Goal: Task Accomplishment & Management: Complete application form

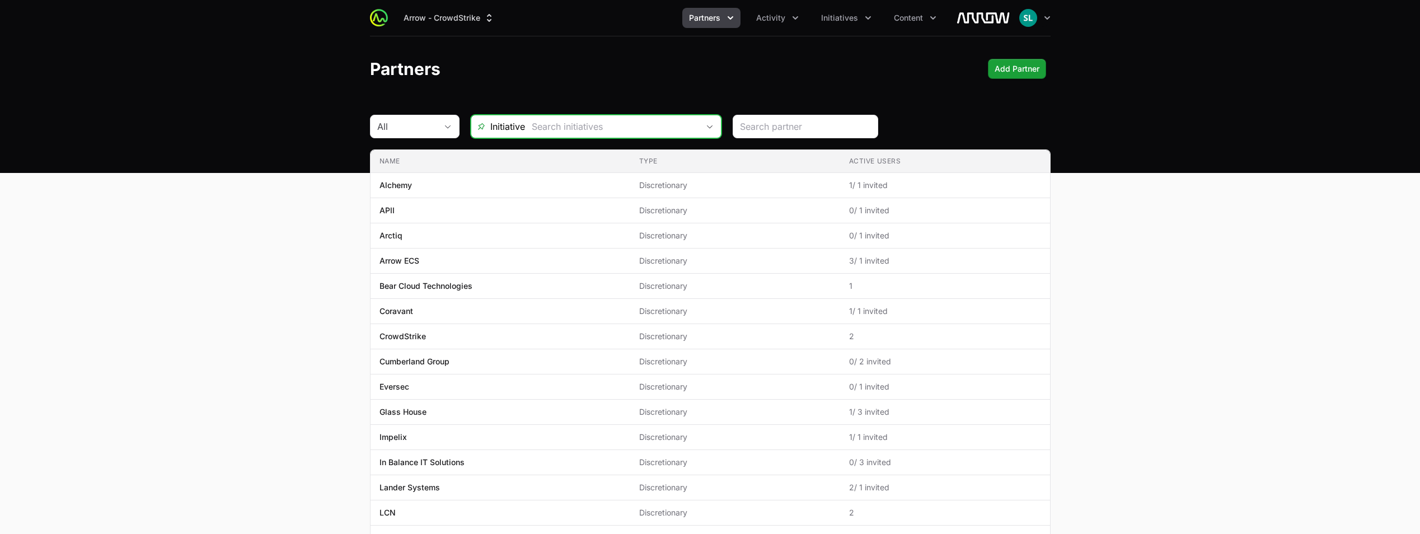
click at [706, 125] on icon "Open" at bounding box center [709, 127] width 9 height 4
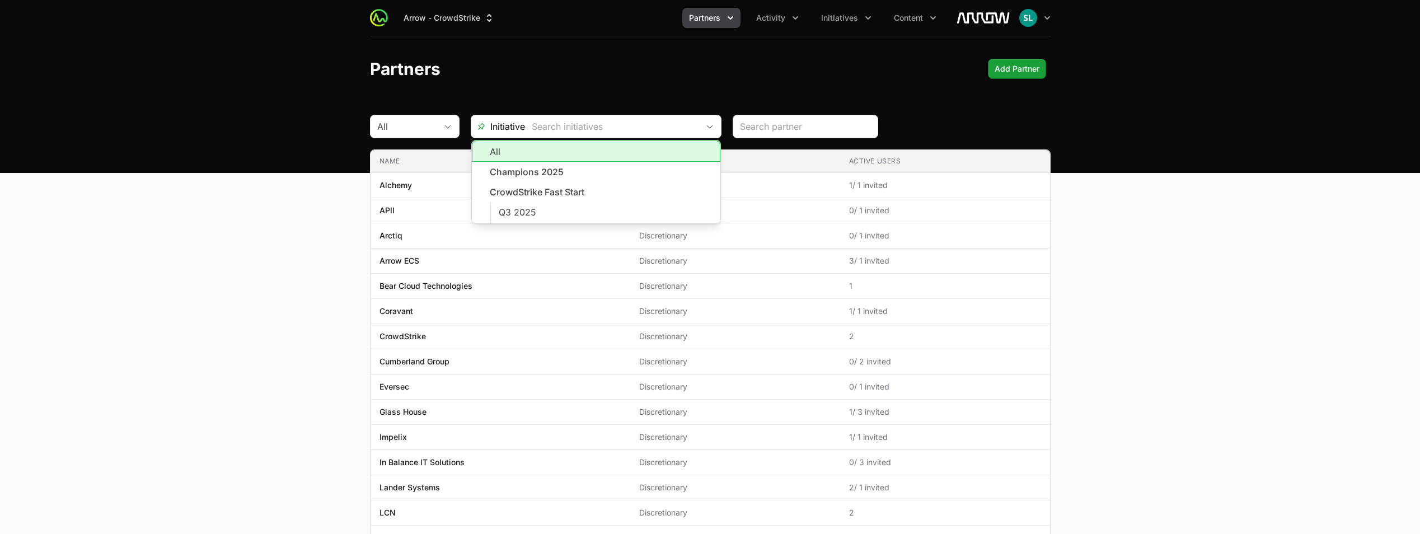
click at [1004, 107] on div "Arrow - CrowdStrike Partners Activity Initiatives Content Open user menu Open m…" at bounding box center [710, 86] width 1420 height 173
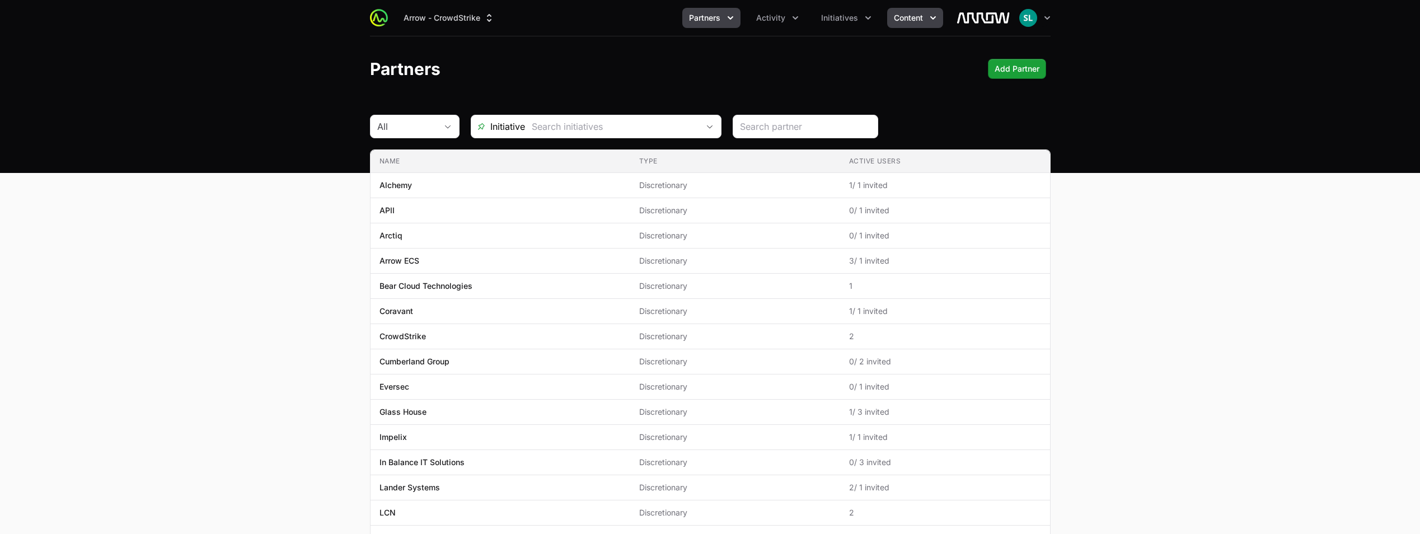
click at [922, 13] on span "Content" at bounding box center [908, 17] width 29 height 11
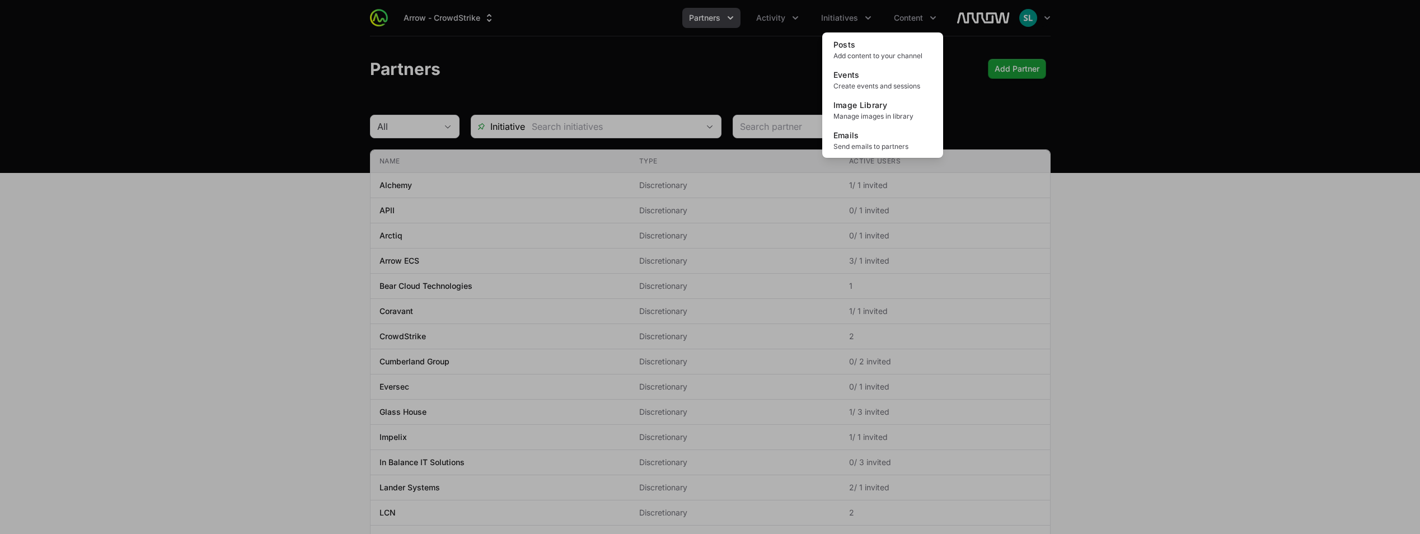
drag, startPoint x: 798, startPoint y: 81, endPoint x: 806, endPoint y: 69, distance: 14.1
click at [798, 80] on div "Content menu" at bounding box center [710, 267] width 1420 height 534
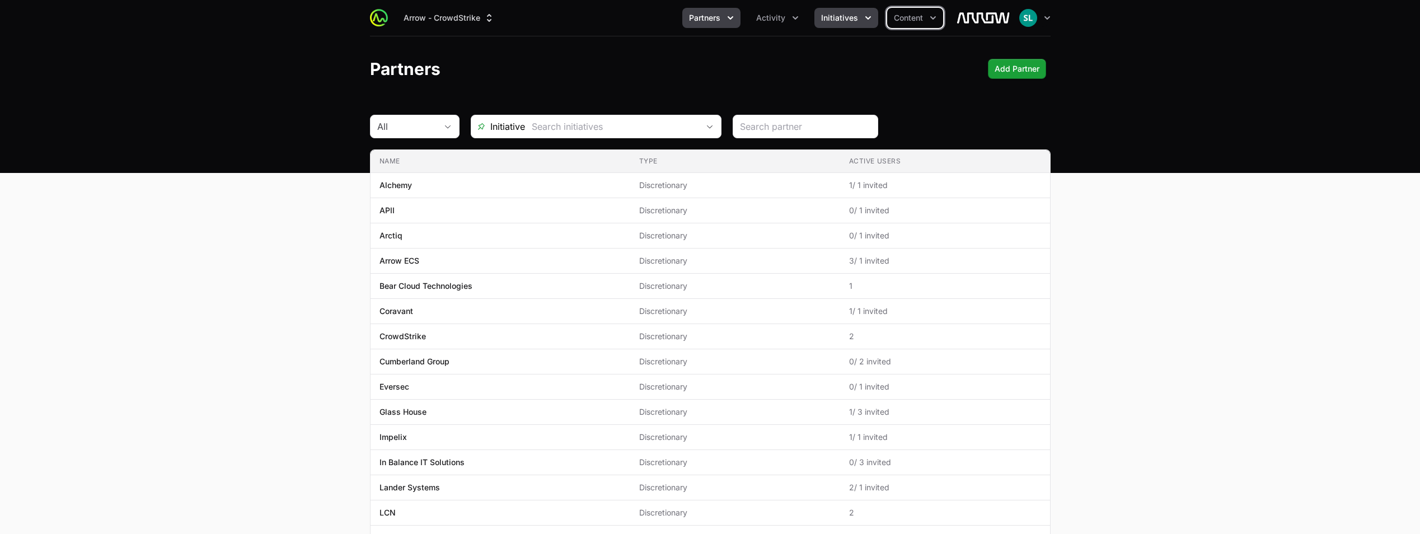
click at [842, 22] on span "Initiatives" at bounding box center [839, 17] width 37 height 11
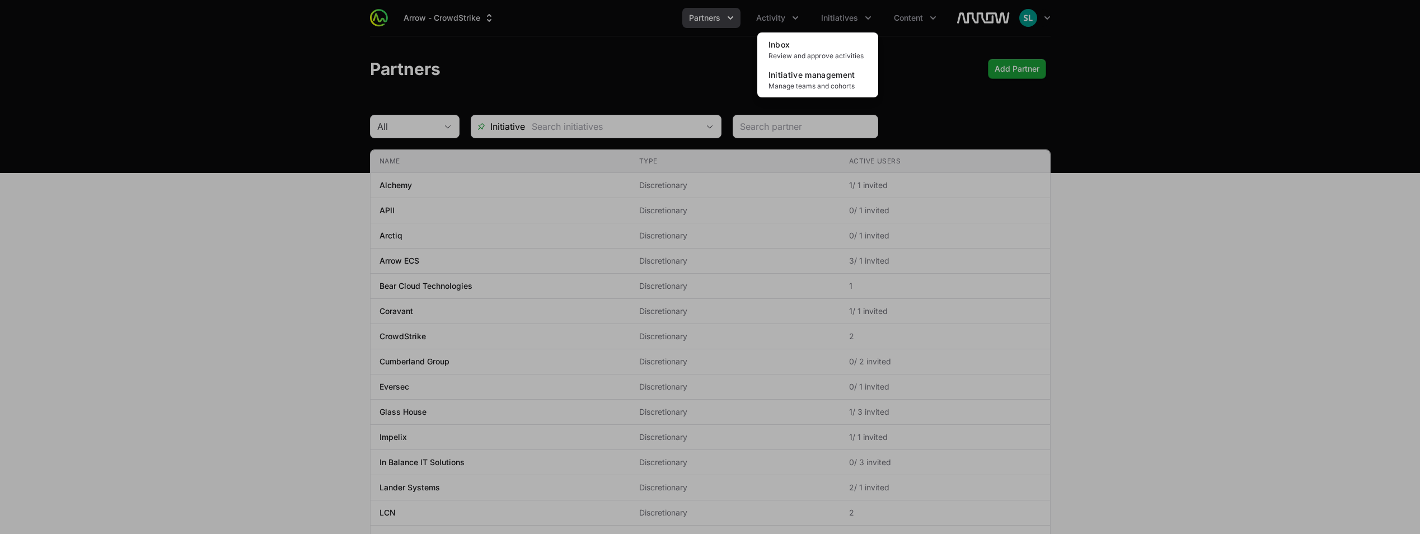
click at [788, 15] on div "Initiatives menu" at bounding box center [710, 267] width 1420 height 534
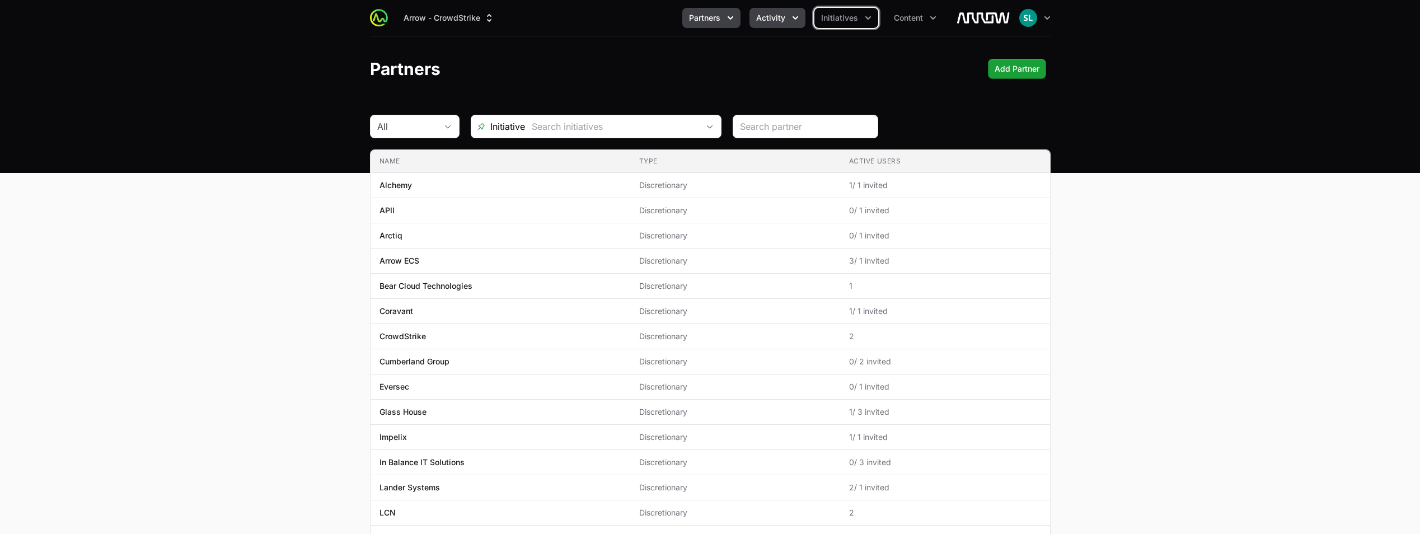
click at [764, 20] on span "Activity" at bounding box center [770, 17] width 29 height 11
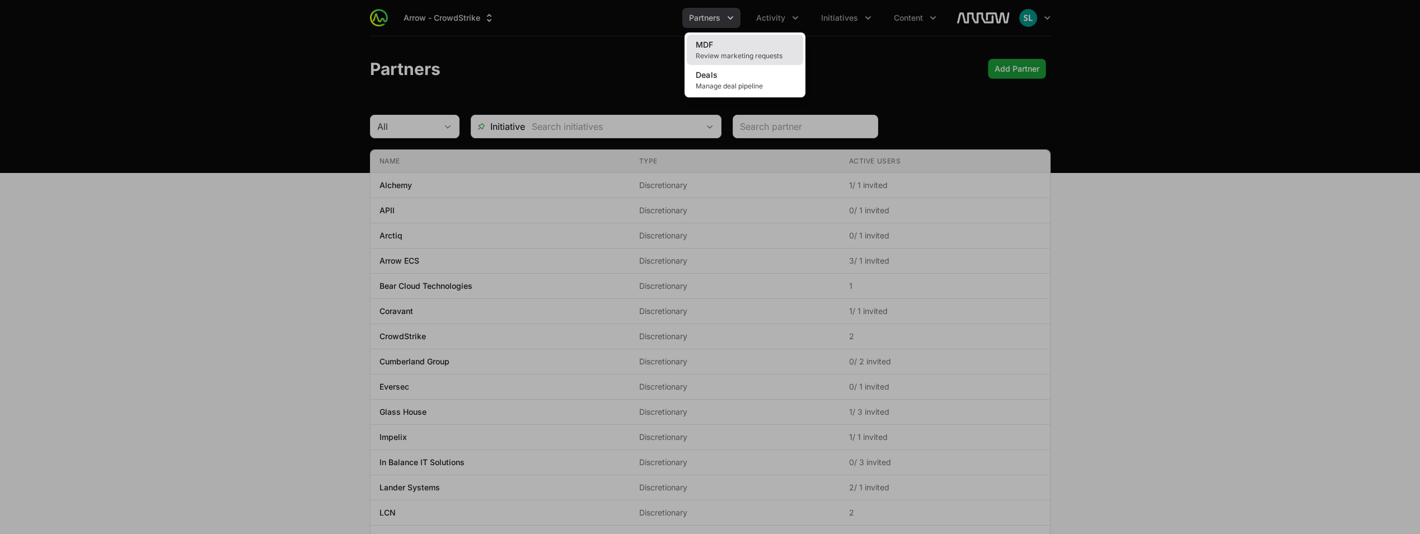
click at [725, 56] on span "Review marketing requests" at bounding box center [745, 56] width 99 height 9
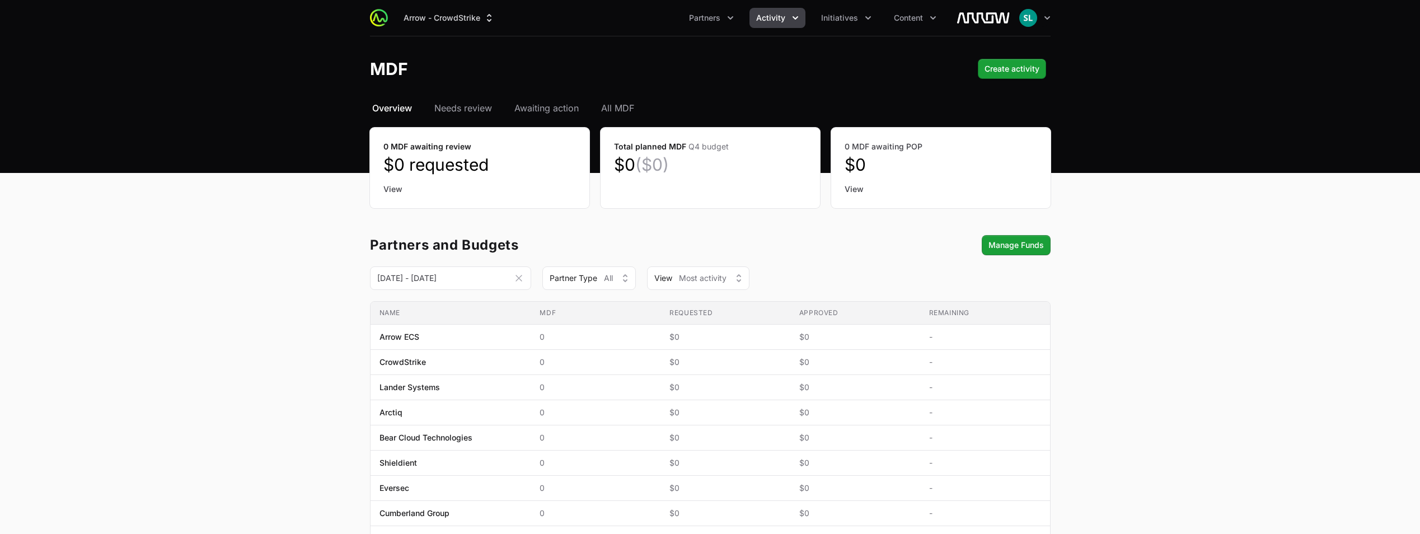
click at [784, 13] on span "Activity" at bounding box center [770, 17] width 29 height 11
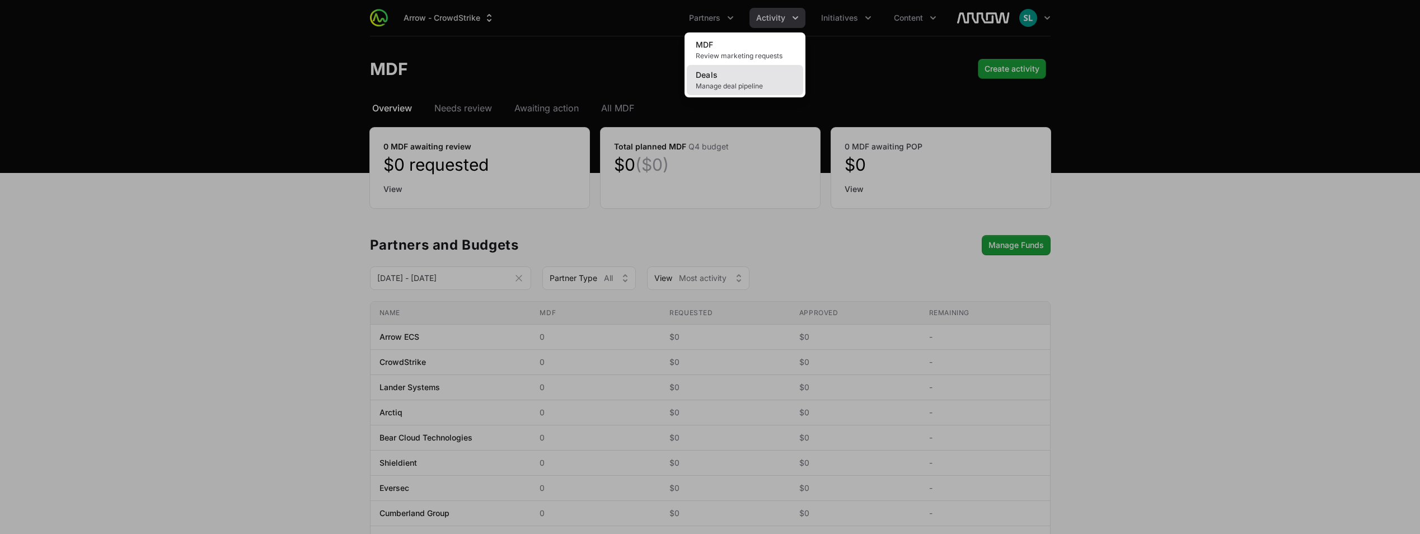
click at [761, 83] on span "Manage deal pipeline" at bounding box center [745, 86] width 99 height 9
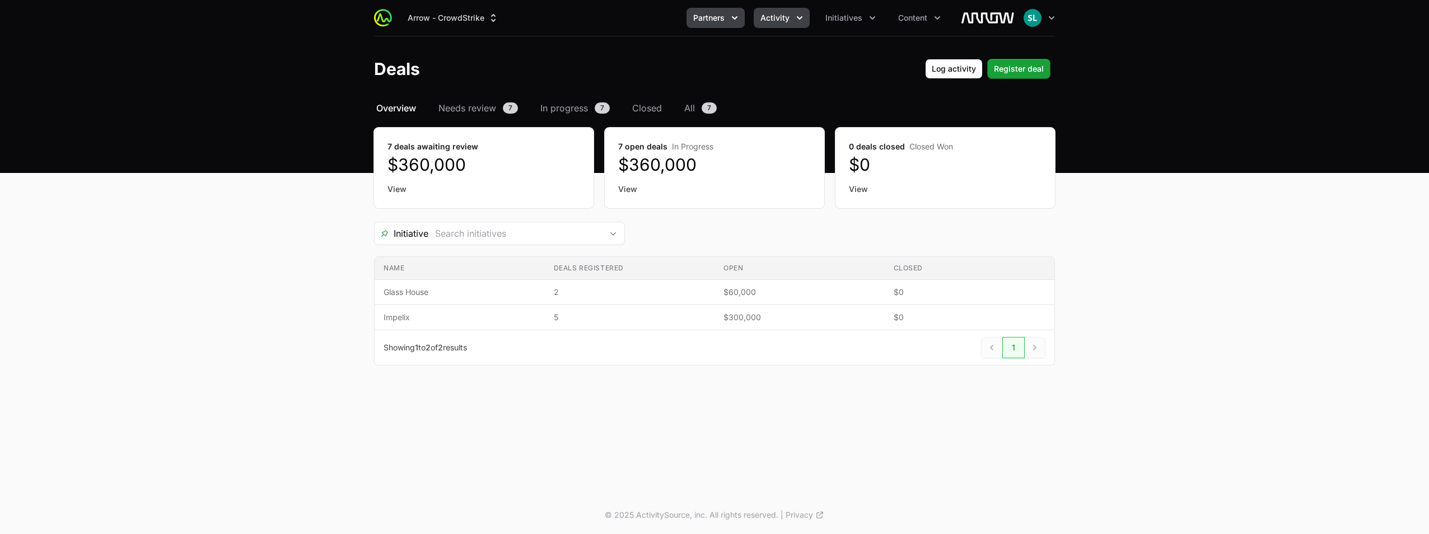
click at [711, 20] on span "Partners" at bounding box center [708, 17] width 31 height 11
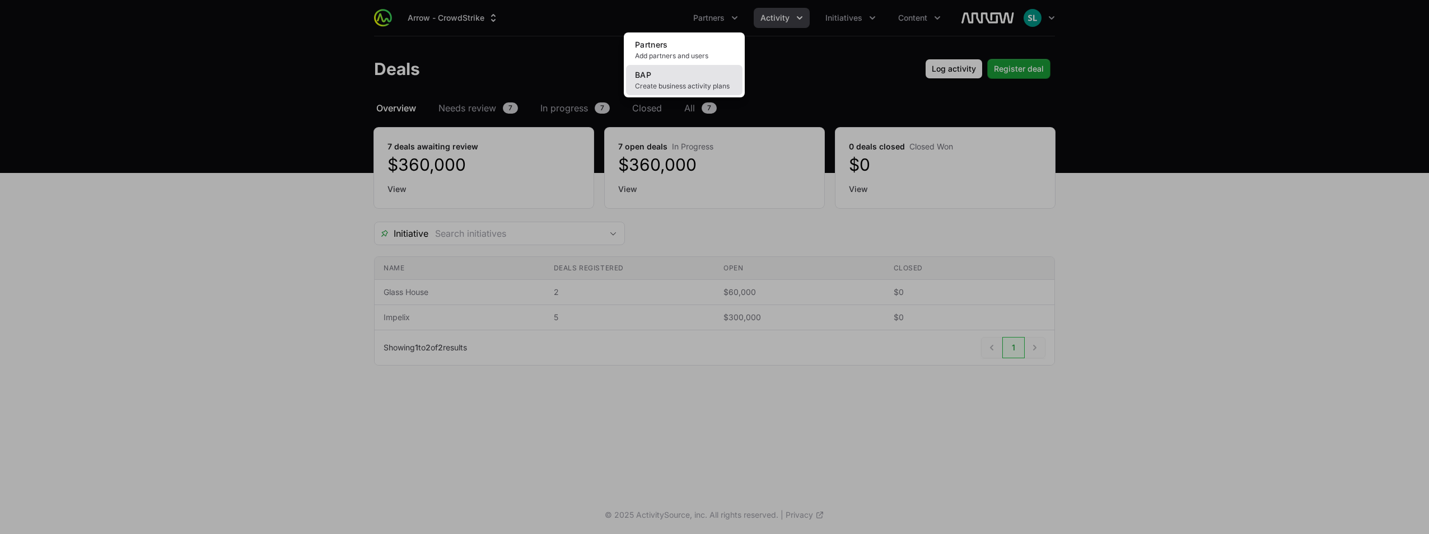
click at [708, 91] on link "BAP Create business activity plans" at bounding box center [684, 80] width 116 height 30
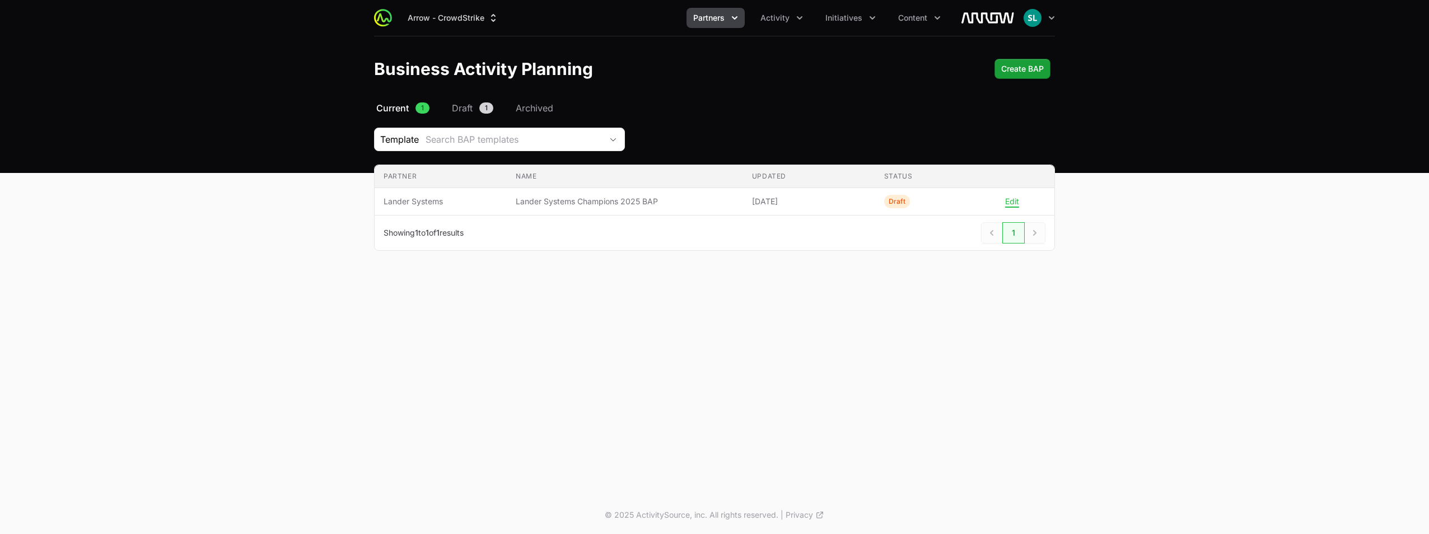
click at [511, 303] on div "Arrow - CrowdStrike Partners Activity Initiatives Content Open user menu Open m…" at bounding box center [714, 248] width 1429 height 496
click at [743, 344] on div "Arrow - CrowdStrike Partners Activity Initiatives Content Open user menu Open m…" at bounding box center [714, 248] width 1429 height 496
click at [418, 203] on span "Lander Systems" at bounding box center [440, 201] width 114 height 11
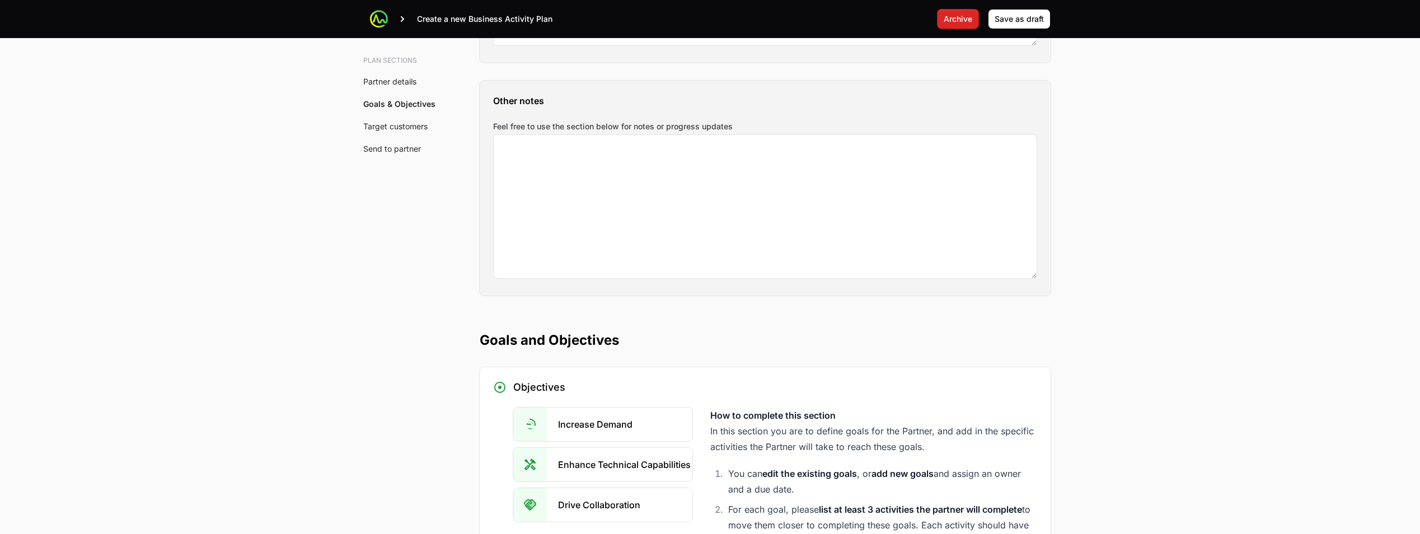
scroll to position [1582, 0]
drag, startPoint x: 399, startPoint y: 125, endPoint x: 532, endPoint y: 155, distance: 136.5
click at [399, 125] on link "Target customers" at bounding box center [395, 126] width 64 height 10
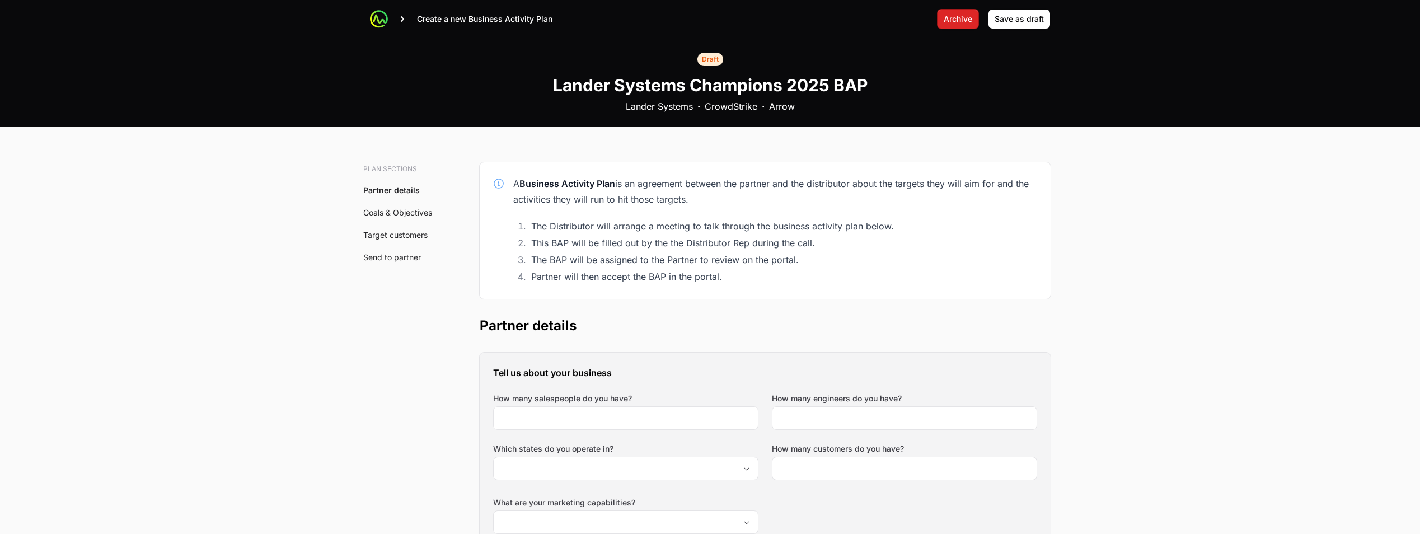
click at [383, 233] on link "Target customers" at bounding box center [395, 235] width 64 height 10
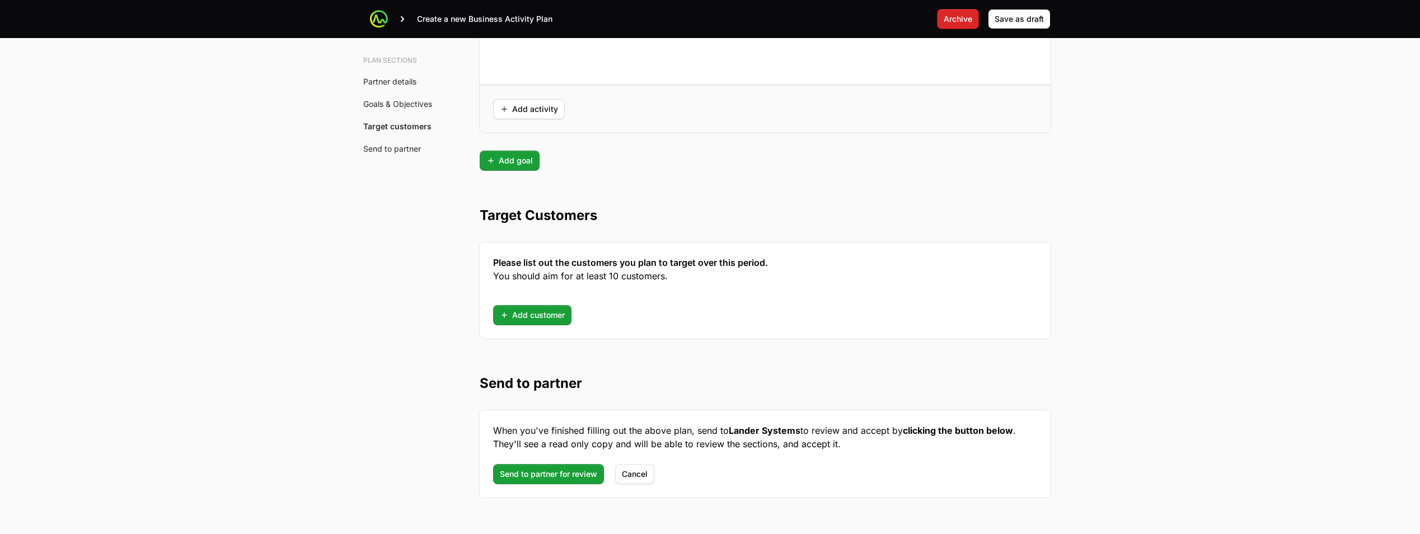
scroll to position [2813, 0]
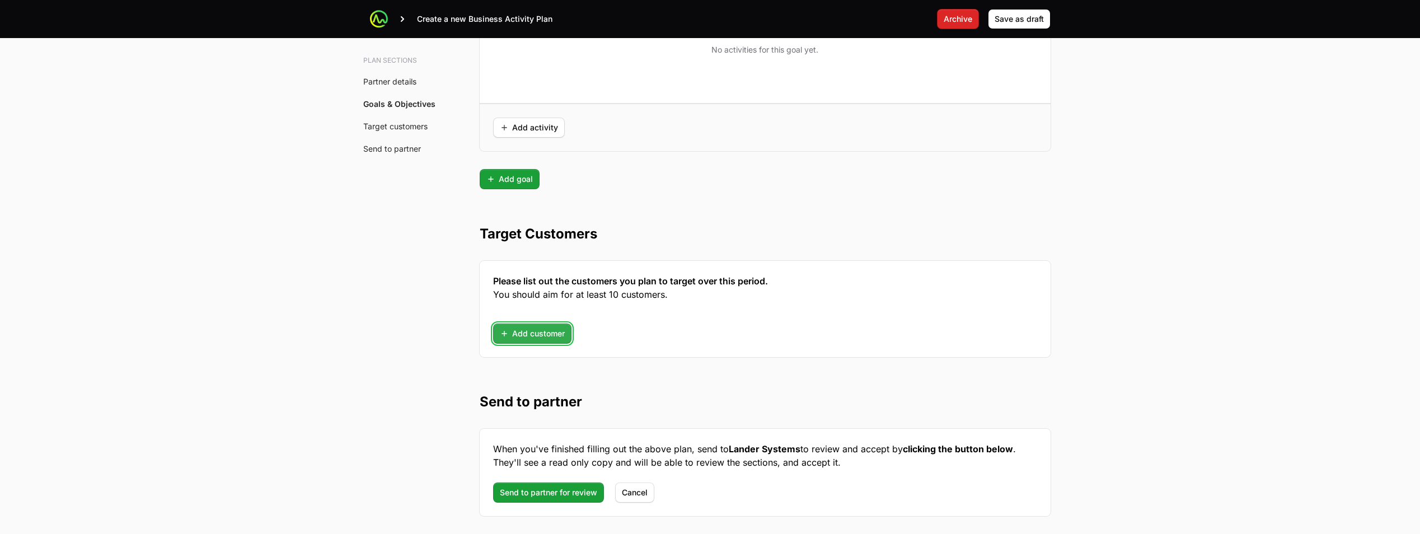
click at [528, 335] on span "Add customer" at bounding box center [532, 333] width 65 height 13
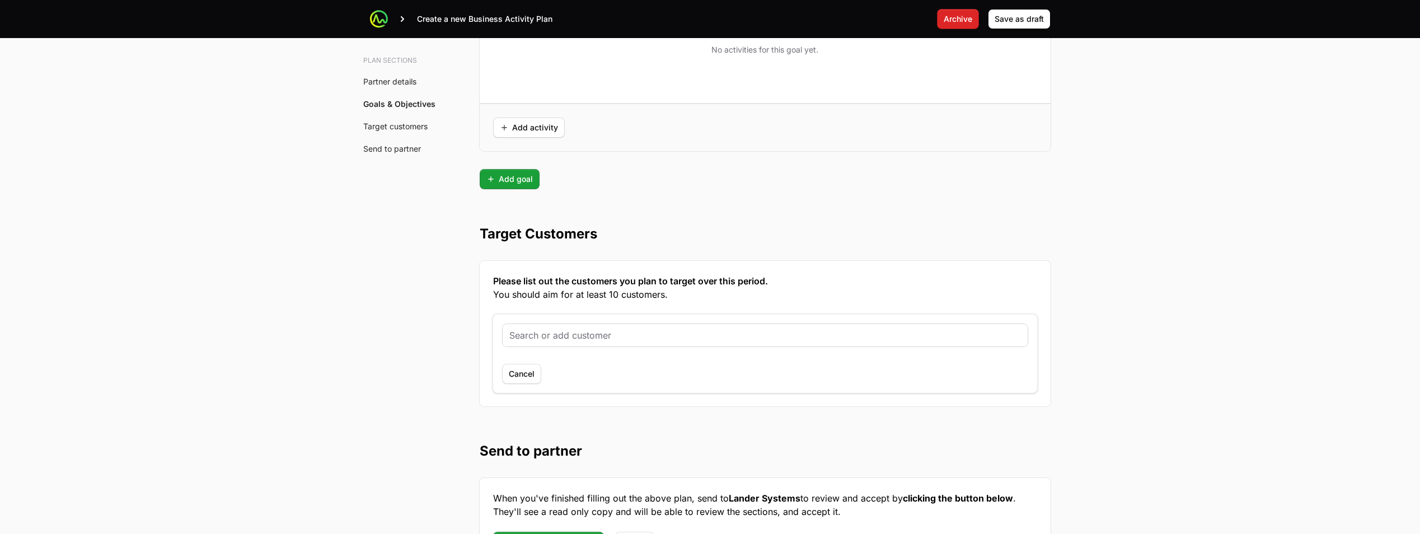
click at [570, 336] on input "text" at bounding box center [765, 335] width 512 height 13
click at [718, 340] on input "text" at bounding box center [765, 335] width 512 height 13
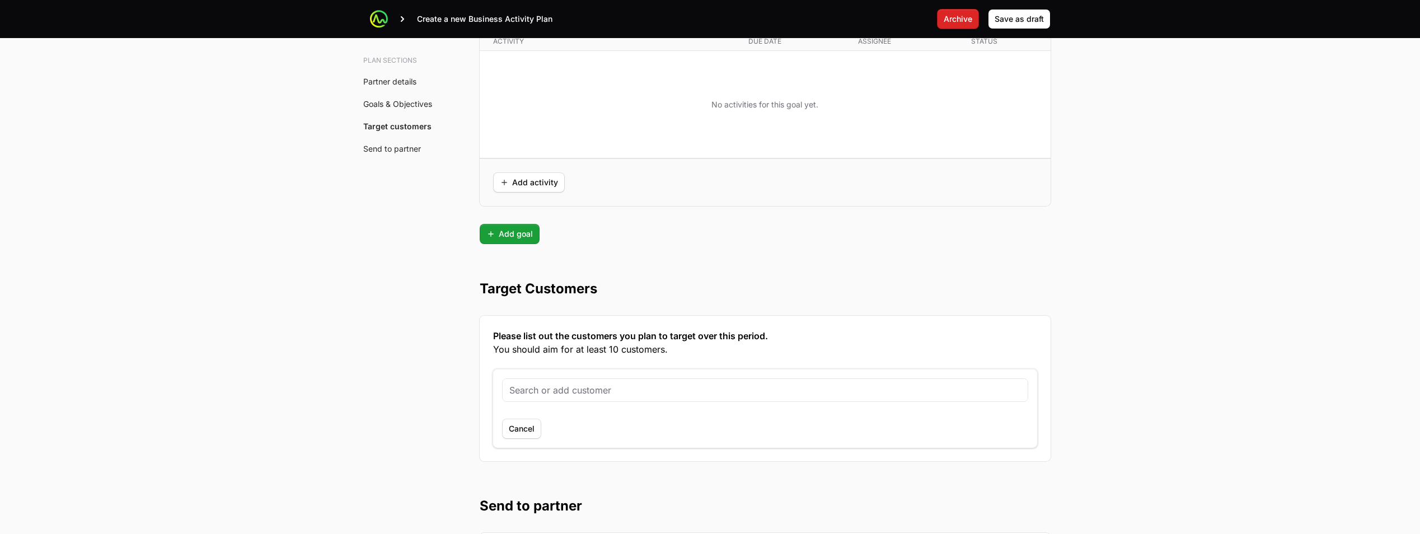
scroll to position [2757, 0]
click at [555, 388] on input "text" at bounding box center [765, 391] width 512 height 13
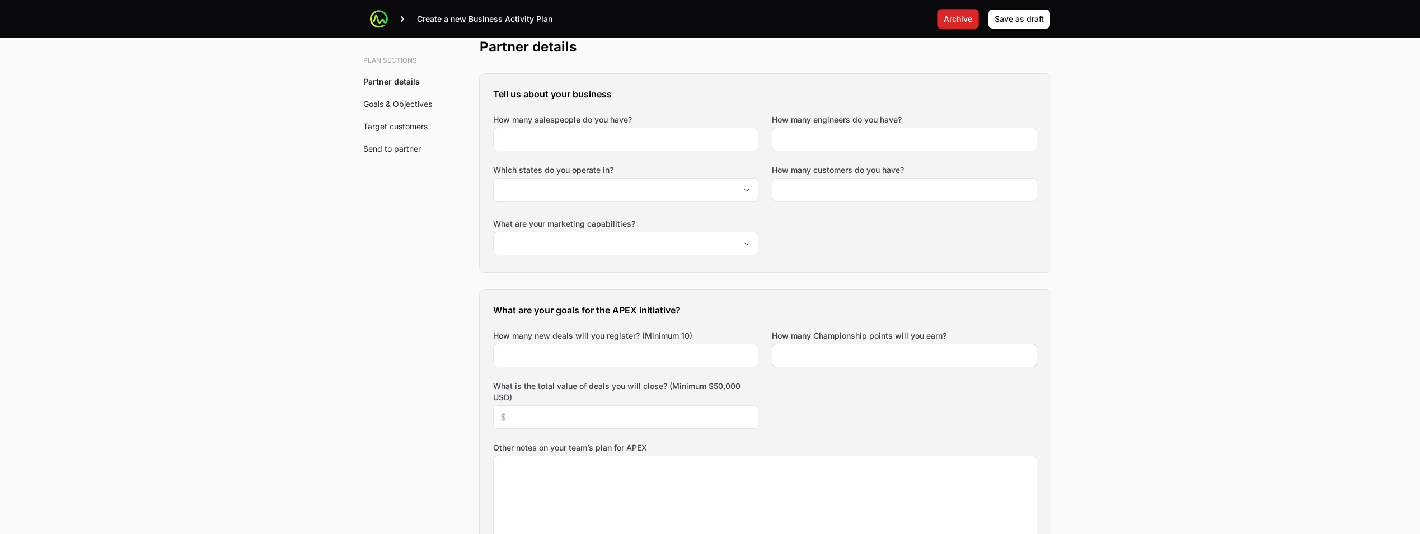
scroll to position [280, 0]
drag, startPoint x: 572, startPoint y: 180, endPoint x: 579, endPoint y: 181, distance: 7.5
click at [572, 180] on input "Which states do you operate in?" at bounding box center [615, 188] width 242 height 22
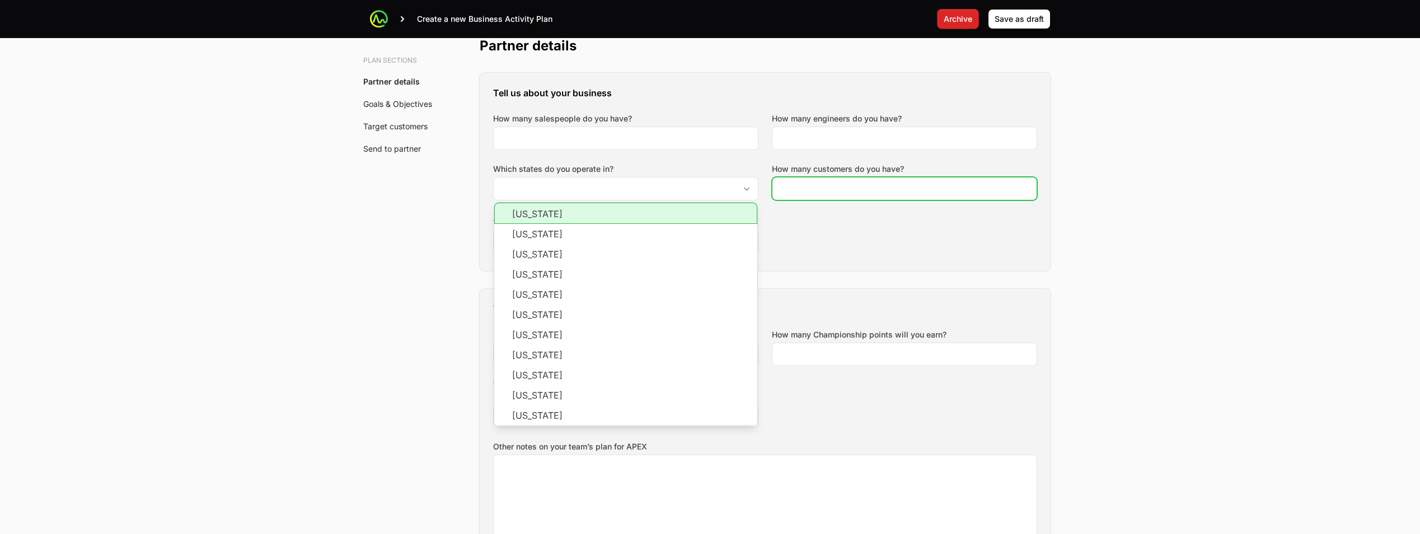
click at [836, 194] on input "How many customers do you have?" at bounding box center [904, 188] width 251 height 13
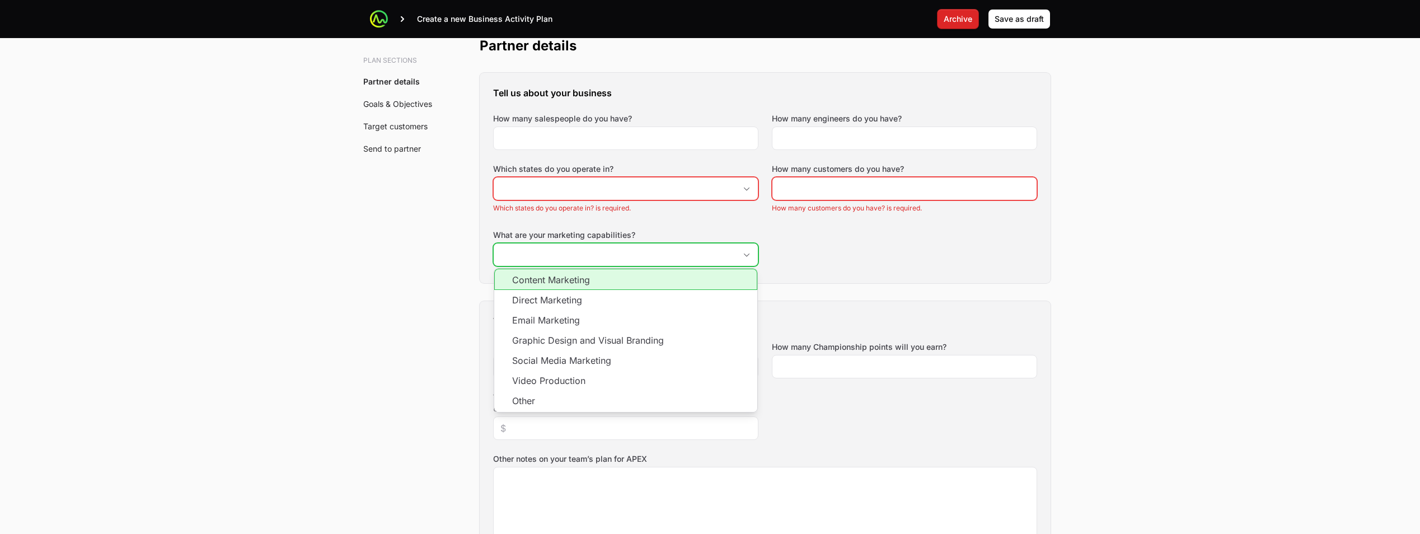
click at [586, 264] on input "What are your marketing capabilities?" at bounding box center [615, 255] width 242 height 22
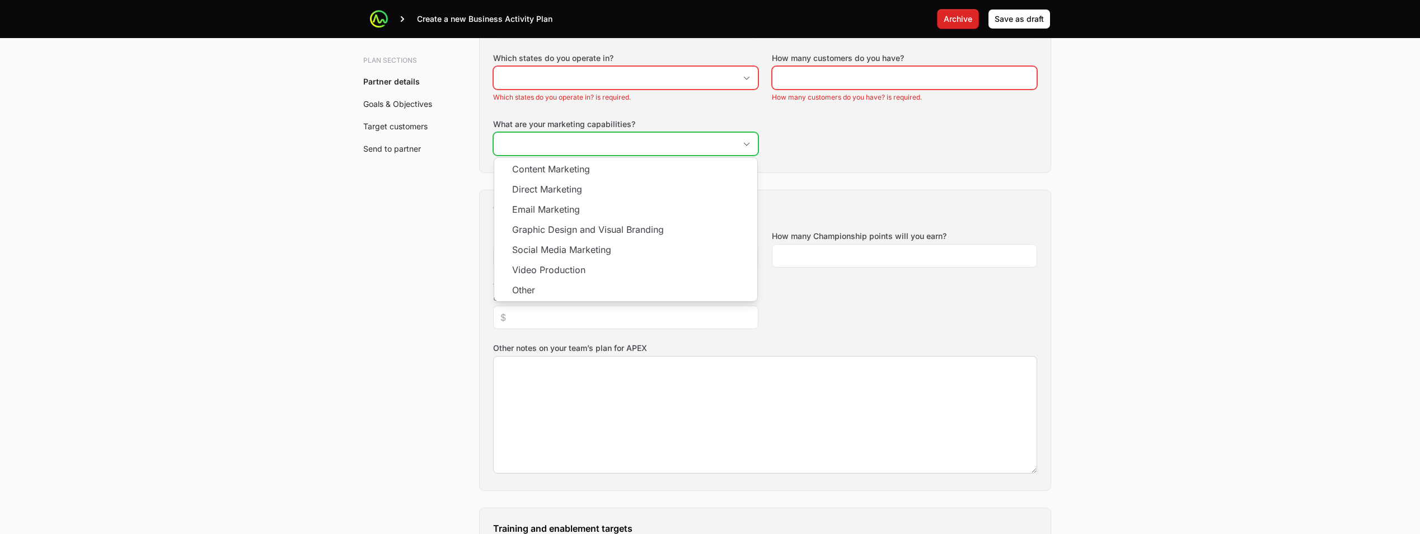
scroll to position [392, 0]
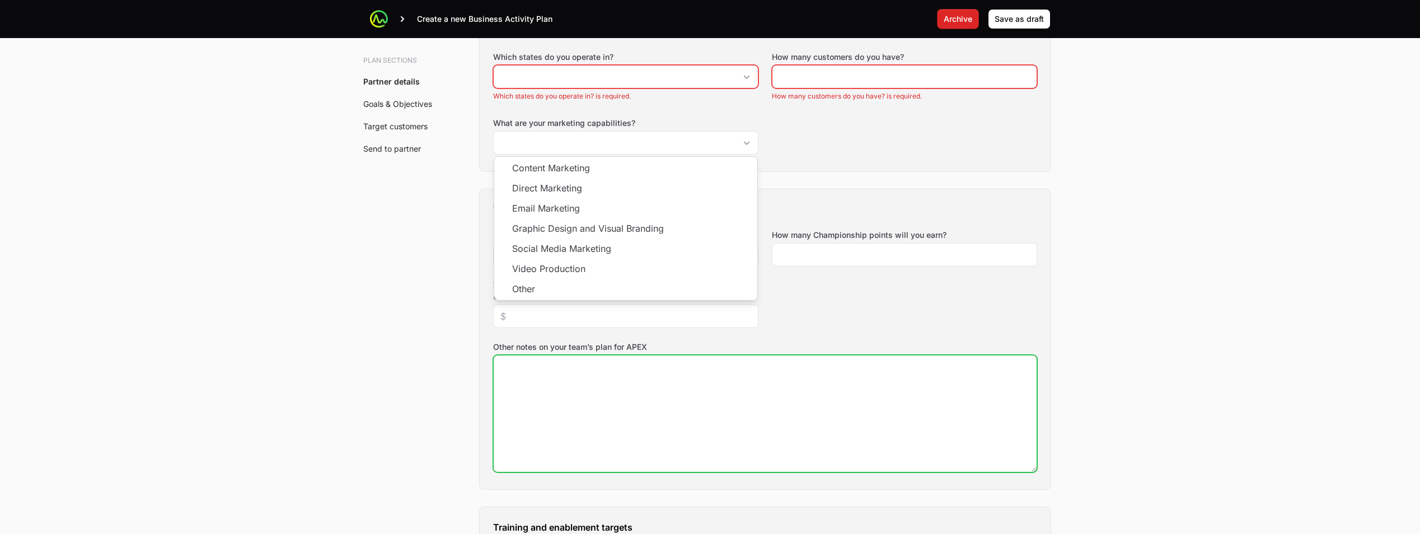
click at [806, 396] on textarea "Other notes on your team’s plan for APEX" at bounding box center [765, 413] width 543 height 116
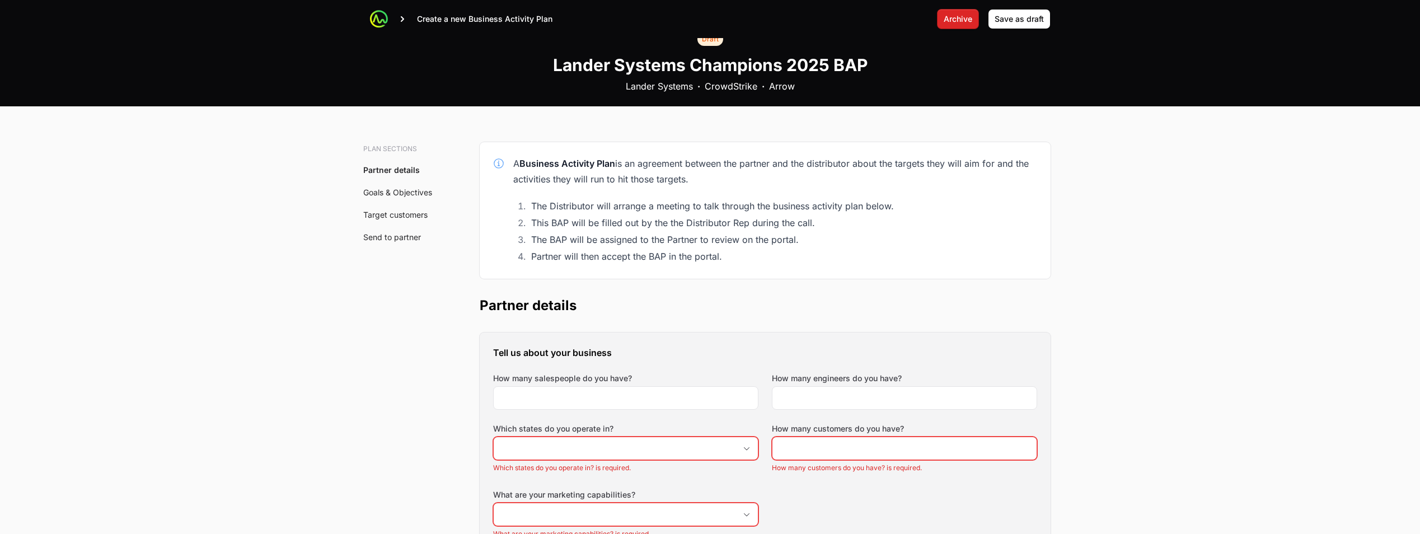
scroll to position [0, 0]
